Goal: Task Accomplishment & Management: Manage account settings

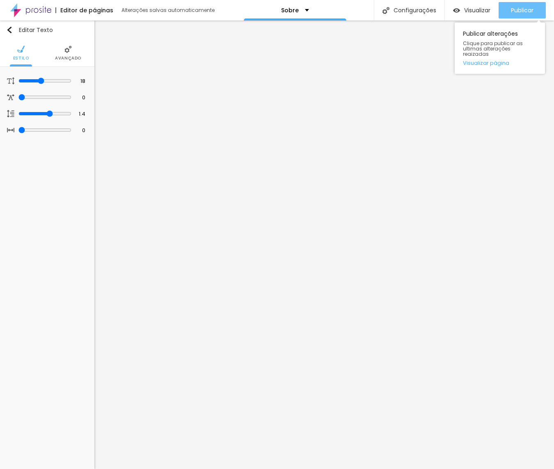
click at [520, 10] on span "Publicar" at bounding box center [522, 10] width 23 height 7
click at [528, 12] on span "Publicar" at bounding box center [522, 10] width 23 height 7
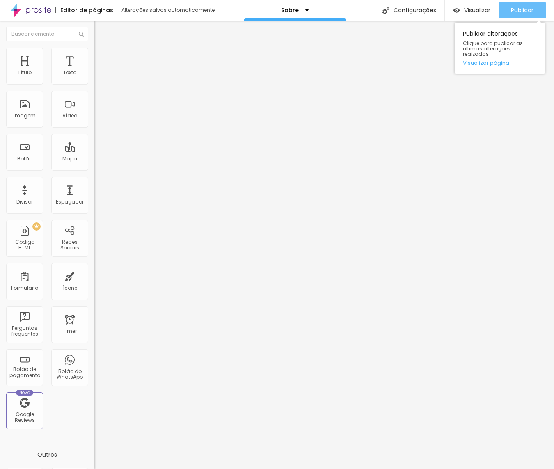
click at [530, 9] on span "Publicar" at bounding box center [522, 10] width 23 height 7
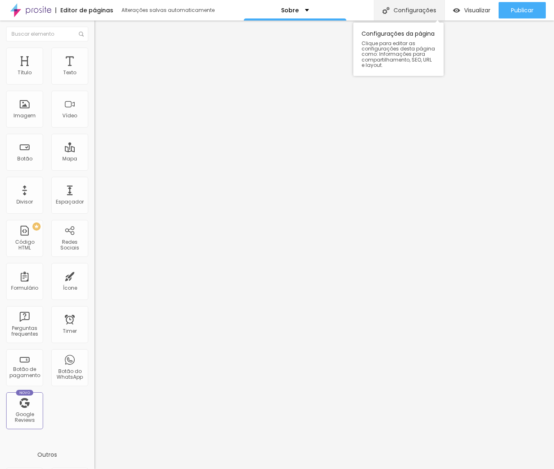
click at [410, 11] on div "Configurações" at bounding box center [409, 10] width 71 height 21
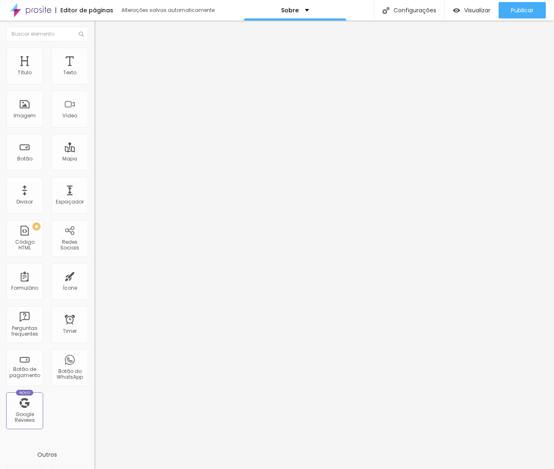
click at [424, 469] on div at bounding box center [277, 477] width 554 height 7
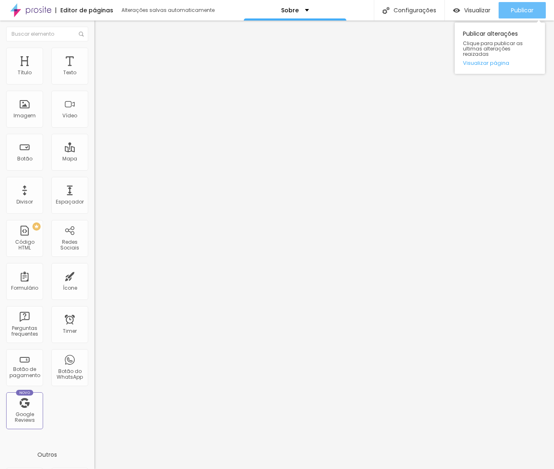
click at [522, 10] on span "Publicar" at bounding box center [522, 10] width 23 height 7
click at [94, 56] on img at bounding box center [97, 59] width 7 height 7
click at [94, 53] on img at bounding box center [97, 51] width 7 height 7
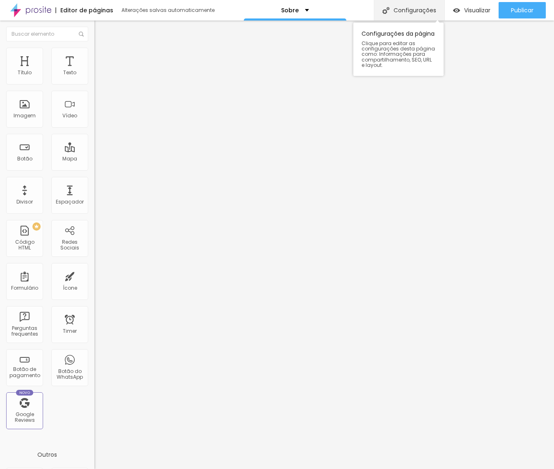
click at [406, 11] on div "Configurações" at bounding box center [409, 10] width 71 height 21
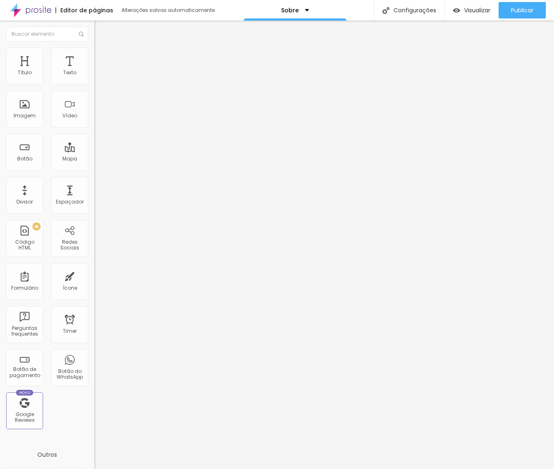
scroll to position [0, 0]
drag, startPoint x: 421, startPoint y: 378, endPoint x: 414, endPoint y: 378, distance: 7.0
click at [428, 469] on div at bounding box center [277, 477] width 554 height 7
click at [423, 11] on div "Configurações" at bounding box center [409, 10] width 71 height 21
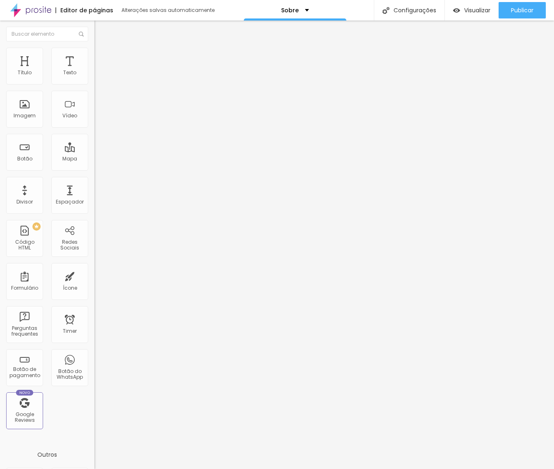
click at [424, 469] on div at bounding box center [277, 477] width 554 height 7
click at [29, 14] on img at bounding box center [30, 10] width 41 height 21
click at [94, 415] on div "Instagram" at bounding box center [141, 417] width 94 height 5
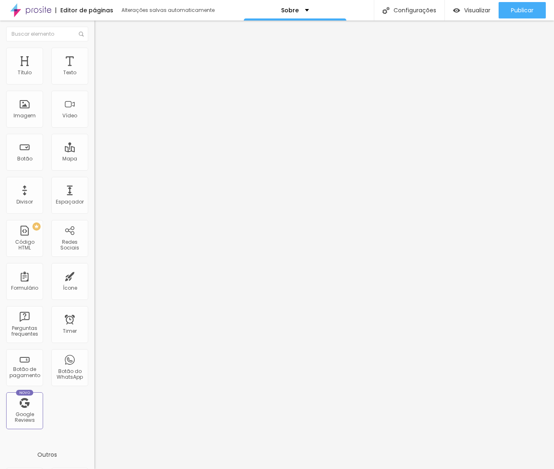
paste input "[DOMAIN_NAME][URL]"
type input "[URL][DOMAIN_NAME]"
click at [94, 166] on div "Facebook" at bounding box center [141, 168] width 94 height 5
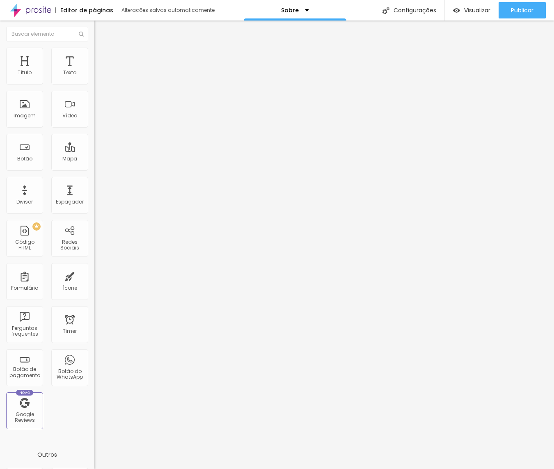
click at [94, 166] on div "Facebook" at bounding box center [141, 168] width 94 height 5
type input "[URL][DOMAIN_NAME]"
click at [94, 408] on div "Instagram" at bounding box center [141, 410] width 94 height 5
type input "[URL][DOMAIN_NAME]"
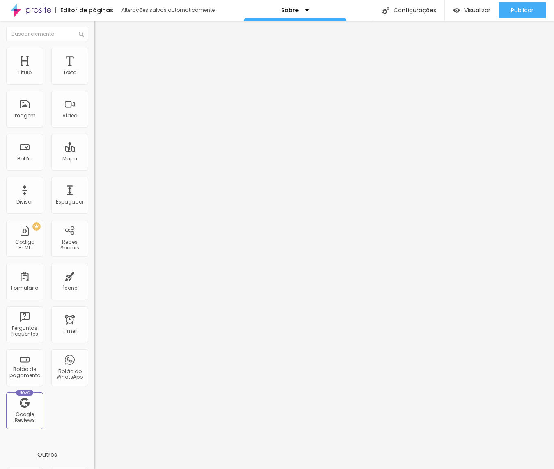
click at [94, 415] on div "Instagram" at bounding box center [141, 417] width 94 height 5
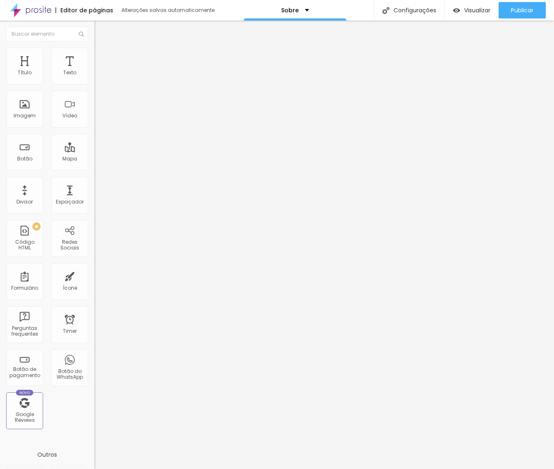
type input "[URL],[DOMAIN_NAME][URL]"
paste input "[URL][DOMAIN_NAME]"
type input "https://[URL][DOMAIN_NAME]"
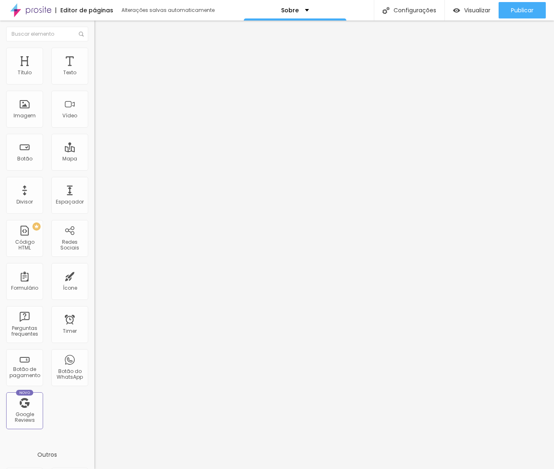
click at [94, 294] on div "Editar Redes Sociais Conteúdo Estilo Avançado Facebook Rede social Facebook End…" at bounding box center [141, 245] width 94 height 449
click at [519, 7] on span "Publicar" at bounding box center [522, 10] width 23 height 7
click at [522, 11] on span "Publicar" at bounding box center [522, 10] width 23 height 7
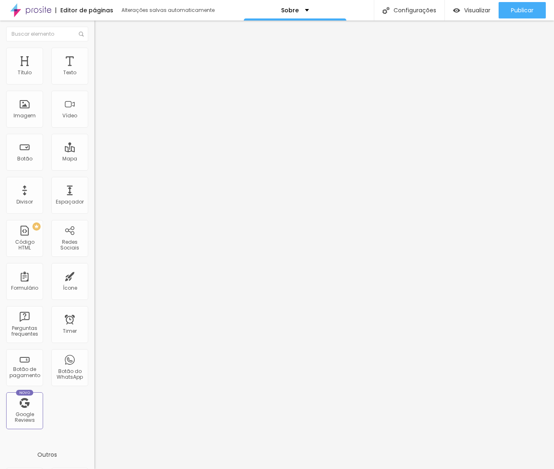
drag, startPoint x: 46, startPoint y: 189, endPoint x: 46, endPoint y: 195, distance: 6.6
click at [94, 286] on div "Editar Redes Sociais Conteúdo Estilo Avançado Facebook Rede social Facebook End…" at bounding box center [141, 245] width 94 height 449
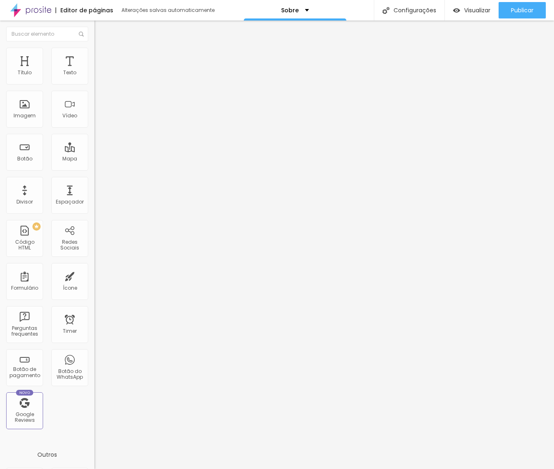
click at [94, 292] on div "Editar Redes Sociais Conteúdo Estilo Avançado Facebook Rede social Facebook End…" at bounding box center [141, 245] width 94 height 449
click at [94, 290] on div "Editar Redes Sociais Conteúdo Estilo Avançado Facebook Rede social Facebook End…" at bounding box center [141, 245] width 94 height 449
click at [526, 5] on div "Publicar" at bounding box center [522, 10] width 23 height 16
click at [94, 320] on div "Editar Redes Sociais Conteúdo Estilo Avançado Facebook Rede social Facebook End…" at bounding box center [141, 245] width 94 height 449
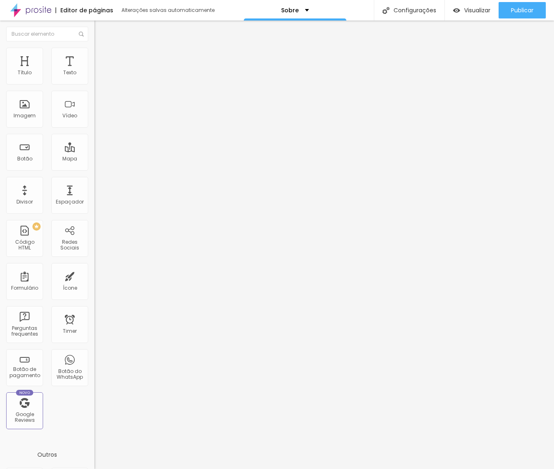
click at [94, 166] on div "Facebook" at bounding box center [141, 168] width 94 height 5
click at [94, 408] on div "Instagram" at bounding box center [141, 410] width 94 height 5
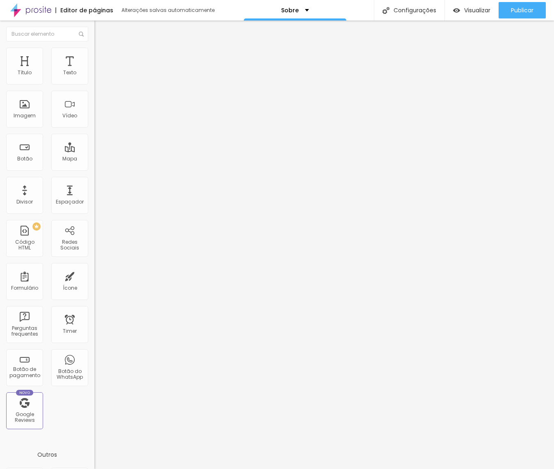
click at [94, 276] on div "Editar Redes Sociais Conteúdo Estilo Avançado Facebook Rede social Facebook End…" at bounding box center [141, 245] width 94 height 449
click at [515, 13] on span "Publicar" at bounding box center [522, 10] width 23 height 7
click at [527, 10] on span "Publicar" at bounding box center [522, 10] width 23 height 7
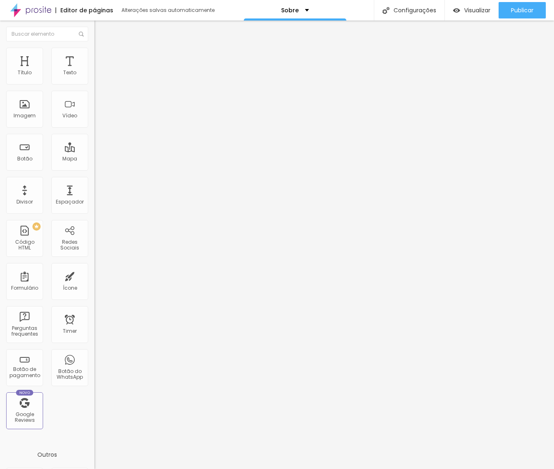
drag, startPoint x: 41, startPoint y: 185, endPoint x: 40, endPoint y: 191, distance: 5.4
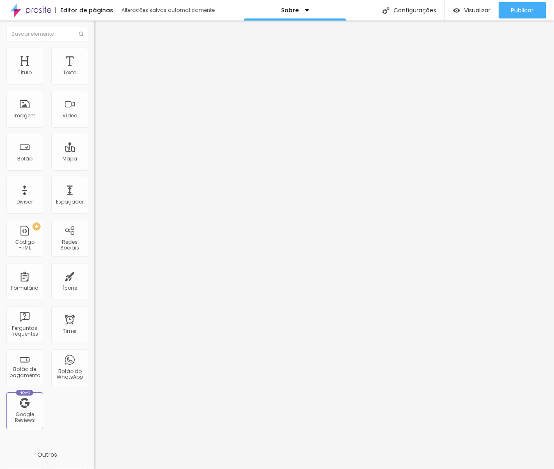
type input "[URL][DOMAIN_NAME]"
click at [94, 322] on div "Editar Redes Sociais Conteúdo Estilo Avançado Facebook Rede social Facebook End…" at bounding box center [141, 245] width 94 height 449
click at [524, 11] on span "Publicar" at bounding box center [522, 10] width 23 height 7
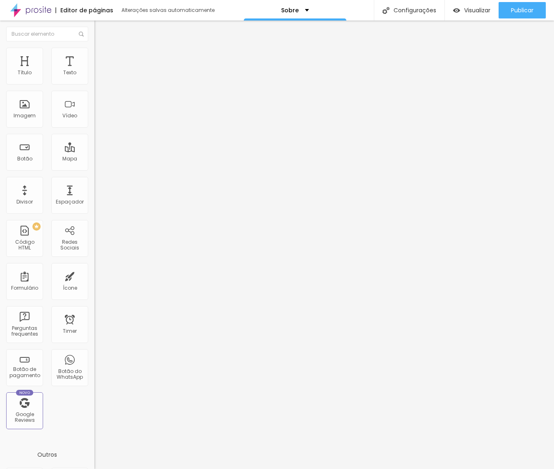
type input "[URL][DOMAIN_NAME]"
click at [94, 291] on div "Editar Redes Sociais Conteúdo Estilo Avançado Facebook Rede social Facebook End…" at bounding box center [141, 245] width 94 height 449
click at [520, 9] on span "Publicar" at bounding box center [522, 10] width 23 height 7
click at [101, 30] on img "button" at bounding box center [104, 30] width 7 height 7
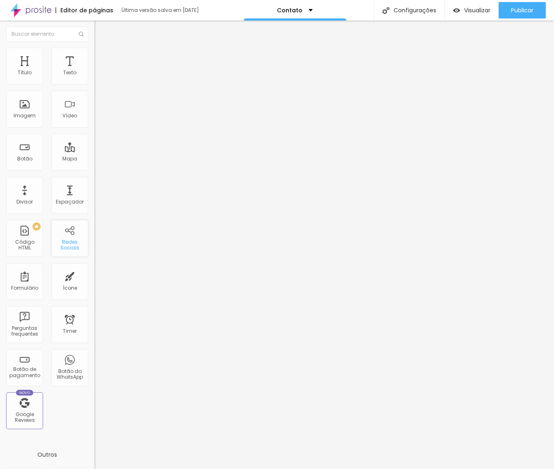
click at [70, 247] on div "Redes Sociais" at bounding box center [69, 245] width 32 height 12
click at [72, 240] on div "Redes Sociais" at bounding box center [69, 245] width 32 height 12
click at [71, 234] on div "Redes Sociais" at bounding box center [69, 238] width 37 height 37
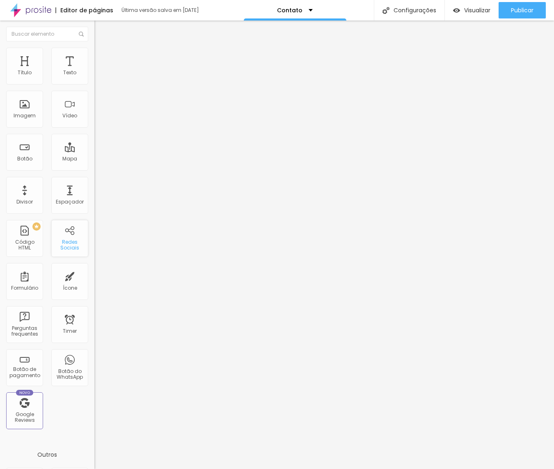
click at [71, 234] on div "Redes Sociais" at bounding box center [69, 238] width 37 height 37
click at [70, 251] on div "Redes Sociais" at bounding box center [69, 245] width 32 height 12
click at [72, 248] on div "Redes Sociais" at bounding box center [69, 245] width 32 height 12
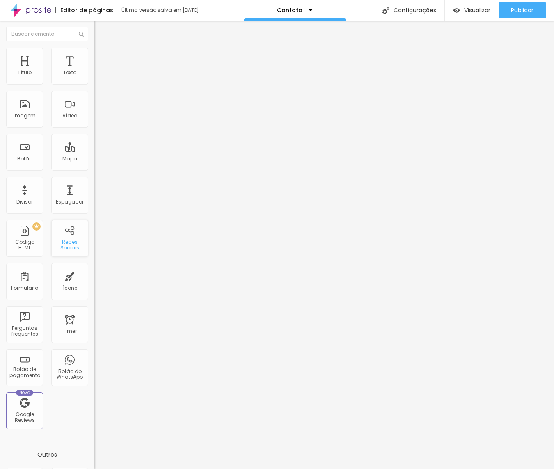
click at [69, 235] on div "Redes Sociais" at bounding box center [69, 238] width 37 height 37
click at [30, 371] on div "Botão de pagamento" at bounding box center [24, 372] width 32 height 12
click at [63, 370] on div "Botão do WhatsApp" at bounding box center [69, 375] width 32 height 12
click at [67, 370] on div "Botão do WhatsApp" at bounding box center [69, 375] width 32 height 12
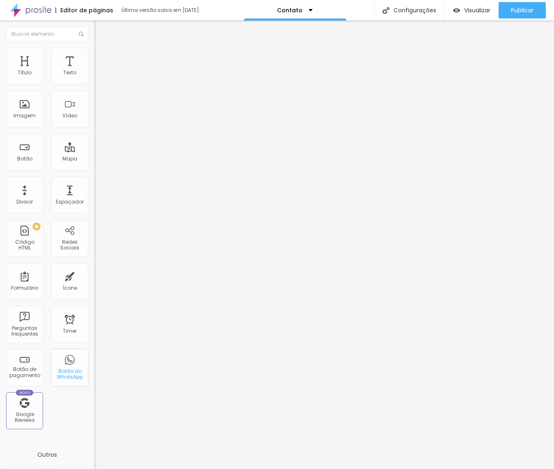
click at [67, 370] on div "Botão do WhatsApp" at bounding box center [69, 375] width 32 height 12
click at [74, 368] on div "Botão do WhatsApp" at bounding box center [69, 367] width 37 height 37
click at [74, 374] on div "Botão do WhatsApp" at bounding box center [69, 375] width 32 height 12
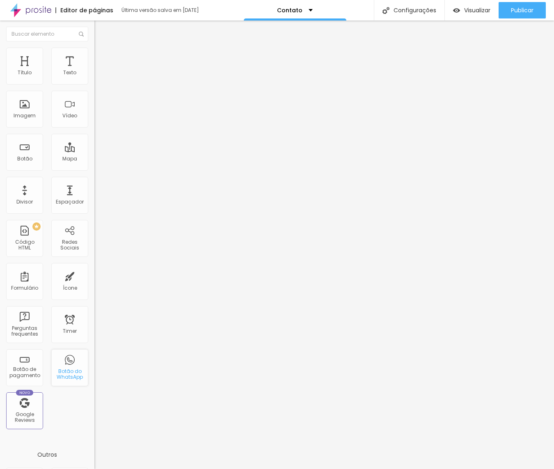
click at [74, 374] on div "Botão do WhatsApp" at bounding box center [69, 375] width 32 height 12
click at [71, 371] on div "Botão do WhatsApp" at bounding box center [69, 375] width 32 height 12
click at [66, 363] on div "Botão do WhatsApp" at bounding box center [69, 367] width 37 height 37
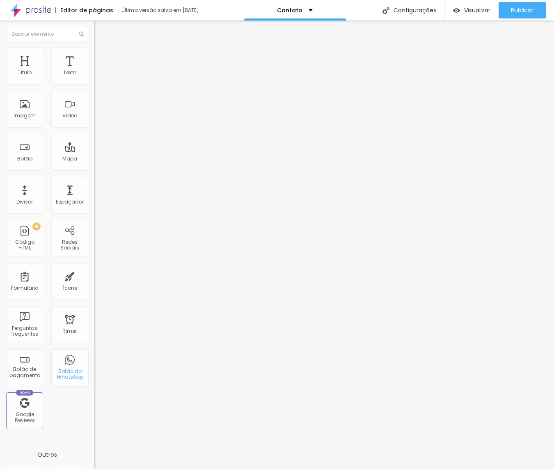
click at [66, 363] on div "Botão do WhatsApp" at bounding box center [69, 367] width 37 height 37
click at [67, 322] on div "Timer" at bounding box center [69, 324] width 37 height 37
click at [72, 273] on div "Ícone" at bounding box center [69, 281] width 37 height 37
click at [66, 236] on div "Redes Sociais" at bounding box center [69, 238] width 37 height 37
click at [76, 251] on div "Redes Sociais" at bounding box center [69, 245] width 32 height 12
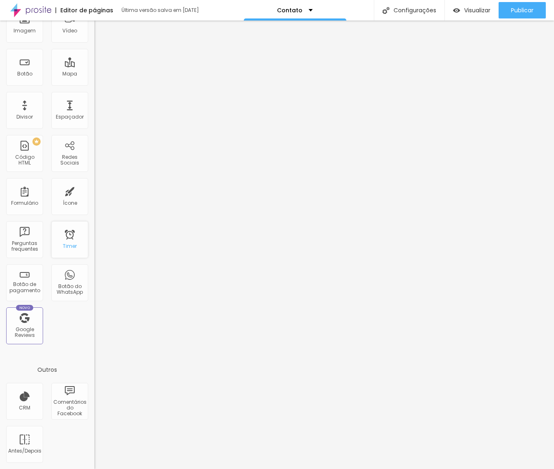
scroll to position [87, 0]
click at [419, 9] on div "Configurações" at bounding box center [409, 10] width 71 height 21
click at [424, 469] on div at bounding box center [277, 477] width 554 height 7
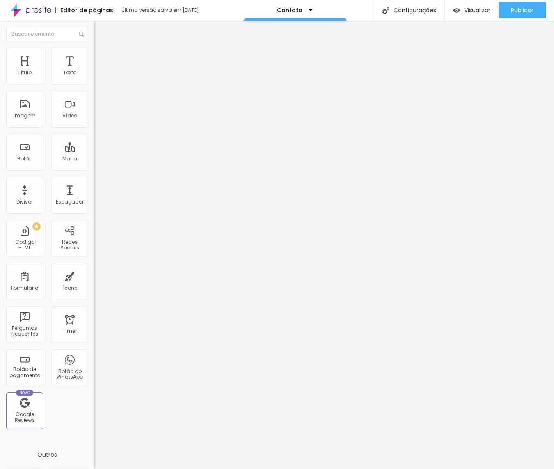
scroll to position [0, 0]
click at [75, 245] on div "Redes Sociais" at bounding box center [69, 245] width 32 height 12
click at [67, 231] on div "Redes Sociais" at bounding box center [69, 238] width 37 height 37
click at [66, 368] on div "Botão do WhatsApp" at bounding box center [69, 367] width 37 height 37
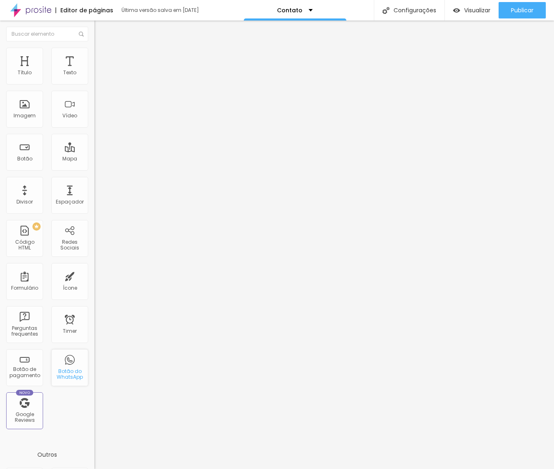
click at [78, 366] on div "Botão do WhatsApp" at bounding box center [69, 367] width 37 height 37
click at [77, 366] on div "Botão do WhatsApp" at bounding box center [69, 367] width 37 height 37
click at [69, 246] on div "Redes Sociais" at bounding box center [69, 245] width 32 height 12
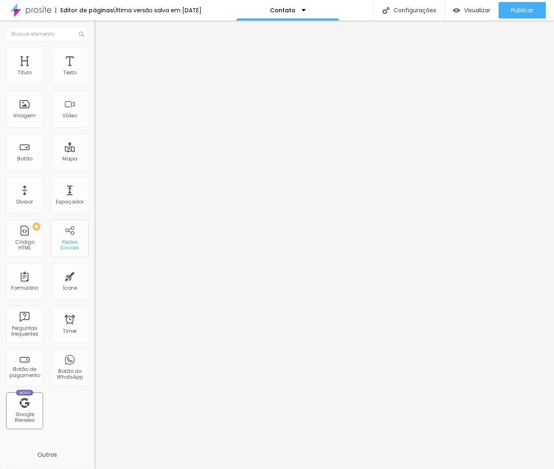
click at [69, 246] on div "Redes Sociais" at bounding box center [69, 245] width 32 height 12
click at [71, 234] on div "Redes Sociais" at bounding box center [69, 238] width 37 height 37
click at [72, 234] on div "Redes Sociais" at bounding box center [69, 238] width 37 height 37
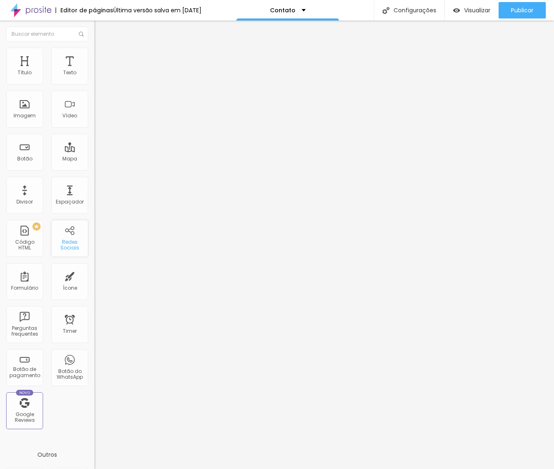
click at [72, 234] on div "Redes Sociais" at bounding box center [69, 238] width 37 height 37
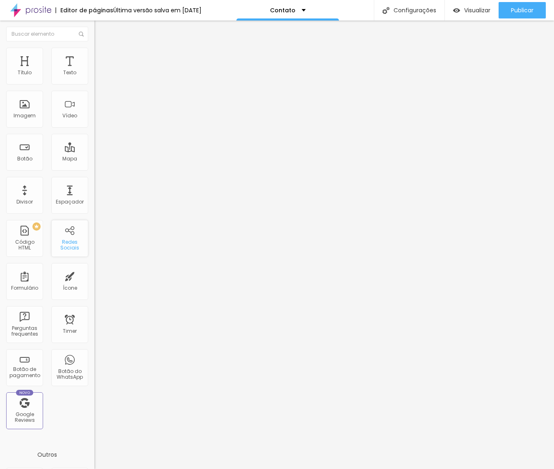
click at [72, 234] on div "Redes Sociais" at bounding box center [69, 238] width 37 height 37
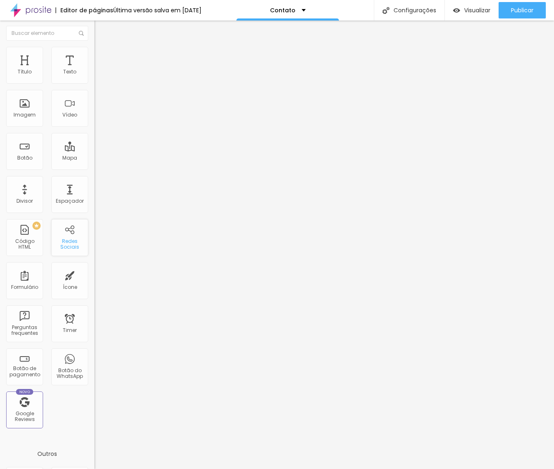
click at [72, 234] on div "Redes Sociais" at bounding box center [69, 237] width 37 height 37
click at [72, 234] on div "Redes Sociais" at bounding box center [69, 236] width 37 height 37
